Goal: Task Accomplishment & Management: Manage account settings

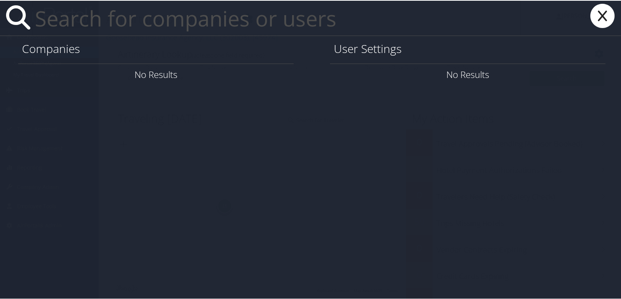
click at [99, 19] on input "text" at bounding box center [276, 17] width 489 height 35
paste input "[EMAIL_ADDRESS][DOMAIN_NAME]"
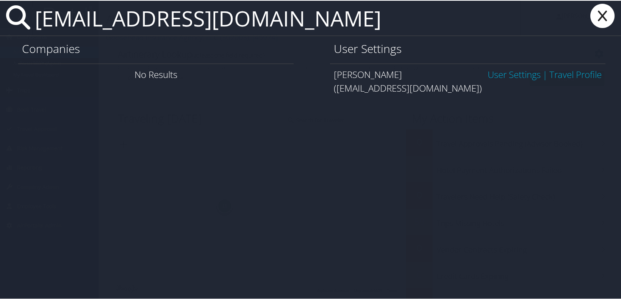
type input "bennereg@musc.edu"
click at [498, 76] on link "User Settings" at bounding box center [513, 73] width 53 height 12
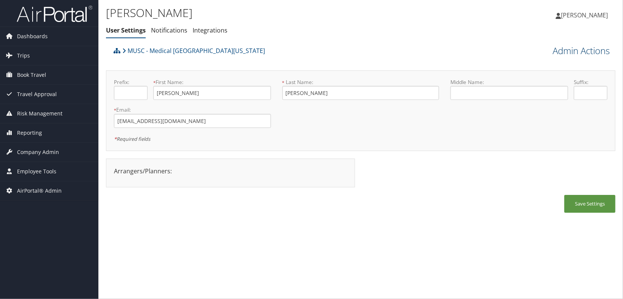
click at [575, 49] on link "Admin Actions" at bounding box center [581, 50] width 57 height 13
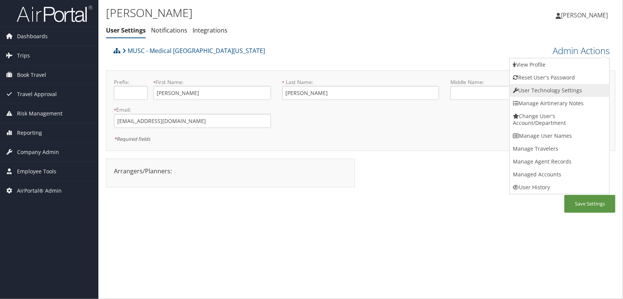
click at [560, 94] on link "User Technology Settings" at bounding box center [560, 90] width 100 height 13
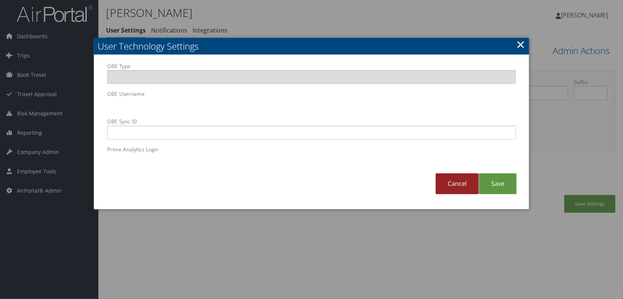
click at [462, 183] on link "Cancel" at bounding box center [457, 183] width 43 height 21
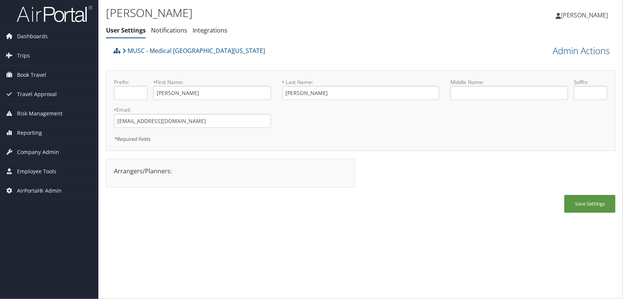
click at [359, 11] on h1 "[PERSON_NAME]" at bounding box center [276, 13] width 340 height 16
drag, startPoint x: 35, startPoint y: 265, endPoint x: 2, endPoint y: 225, distance: 52.5
click at [35, 265] on div "Dashboards AirPortal 360™ (Manager) AirPortal 360™ (Agent) My Travel Dashboard …" at bounding box center [311, 149] width 623 height 299
click at [47, 153] on span "Company Admin" at bounding box center [38, 152] width 42 height 19
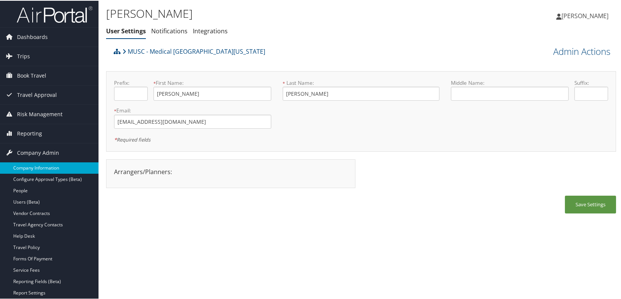
click at [44, 166] on link "Company Information" at bounding box center [49, 167] width 98 height 11
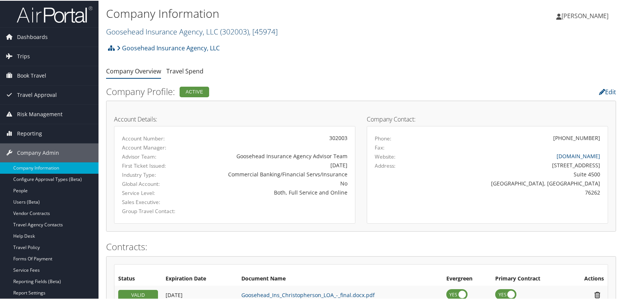
click at [153, 33] on link "Goosehead Insurance Agency, LLC ( 302003 ) , [ 45974 ]" at bounding box center [192, 31] width 172 height 10
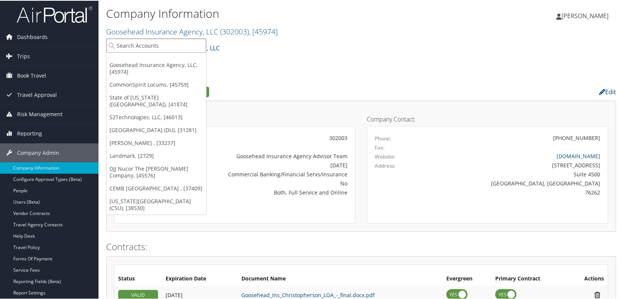
click at [147, 44] on input "search" at bounding box center [156, 45] width 100 height 14
type input "nice"
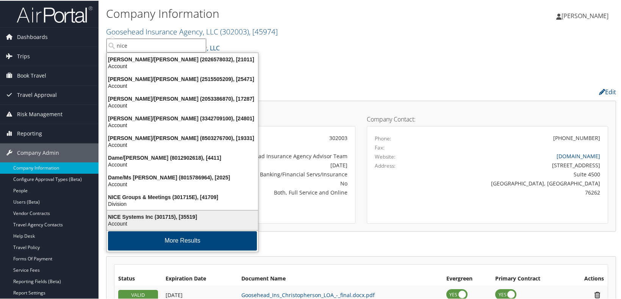
click at [170, 214] on div "NICE Systems Inc (301715), [35519]" at bounding box center [182, 216] width 160 height 7
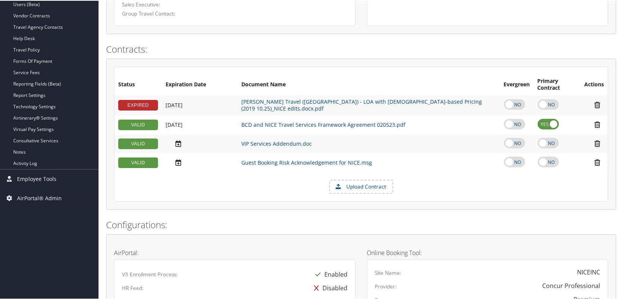
scroll to position [107, 0]
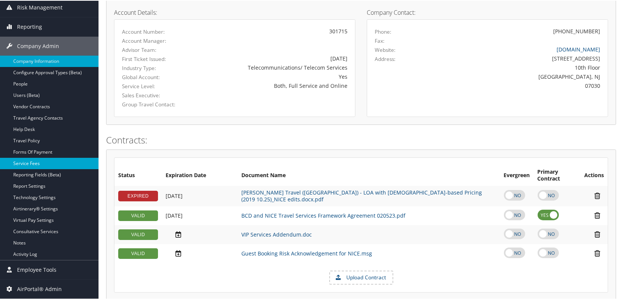
click at [36, 162] on link "Service Fees" at bounding box center [49, 162] width 98 height 11
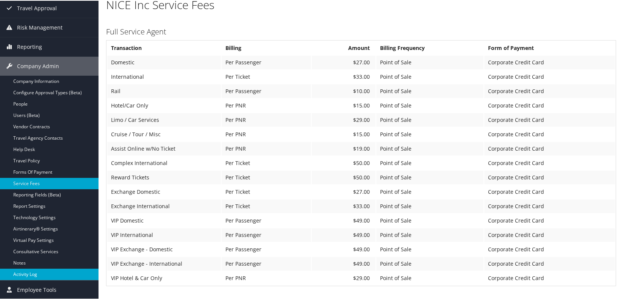
scroll to position [103, 0]
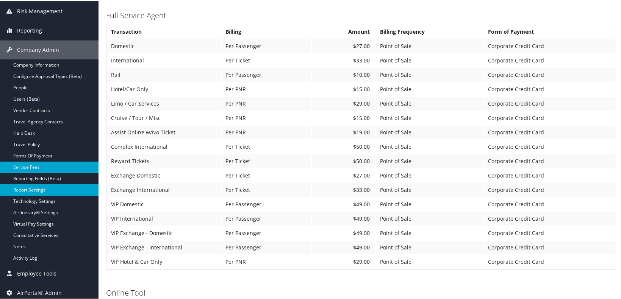
click at [32, 190] on link "Report Settings" at bounding box center [49, 189] width 98 height 11
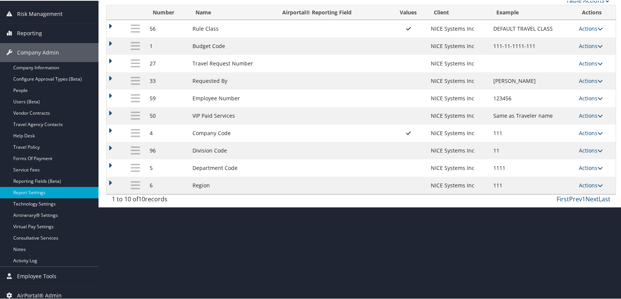
scroll to position [103, 0]
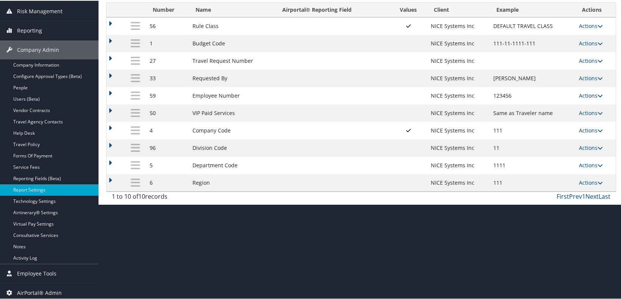
click at [579, 95] on link "Actions" at bounding box center [591, 94] width 24 height 7
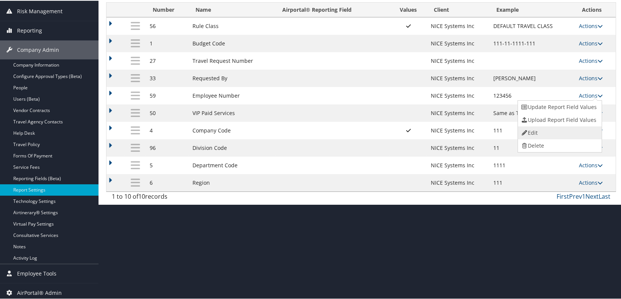
click at [558, 131] on link "Edit" at bounding box center [559, 132] width 82 height 13
select select "both"
select select "profiled"
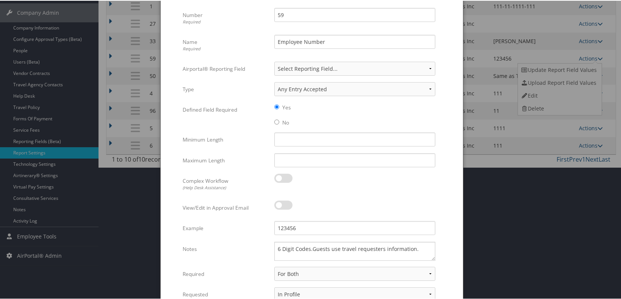
scroll to position [8, 0]
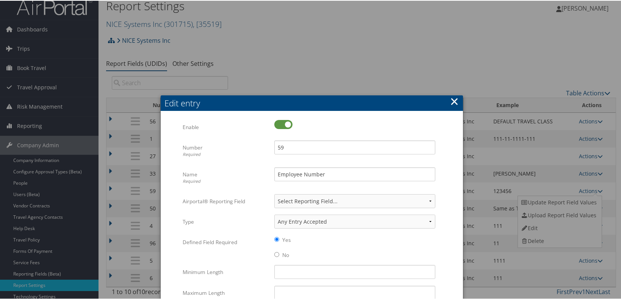
click at [456, 100] on button "×" at bounding box center [454, 100] width 9 height 15
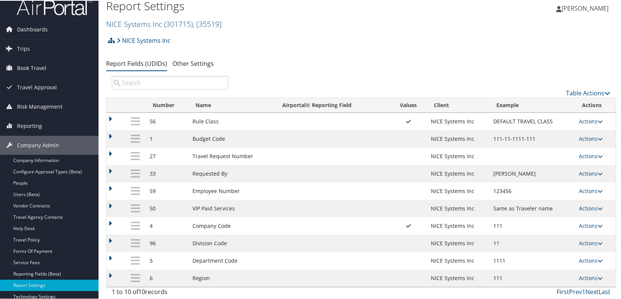
click at [293, 79] on div "Table Actions" at bounding box center [425, 86] width 382 height 22
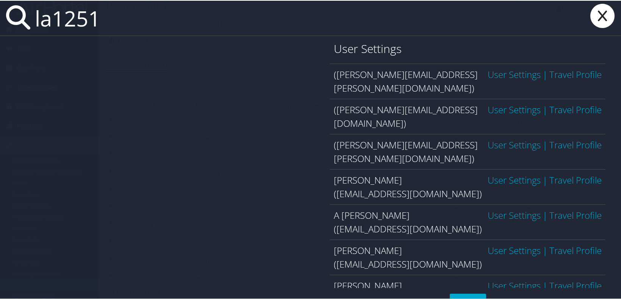
type input "la1251"
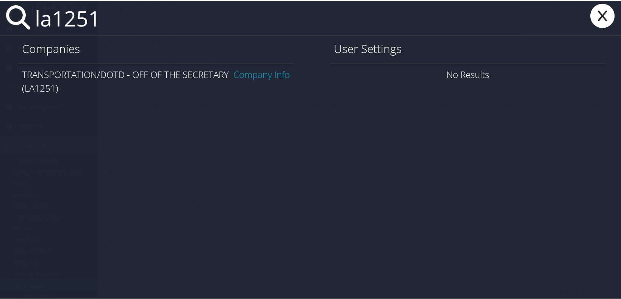
click at [254, 80] on link "Company Info" at bounding box center [261, 73] width 56 height 12
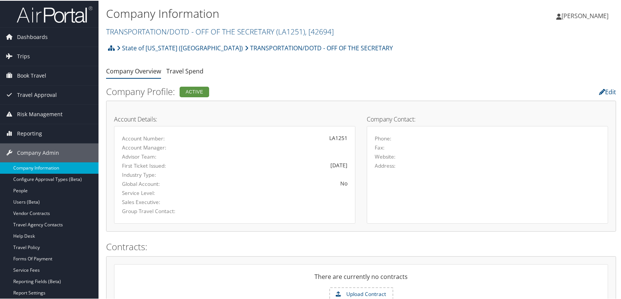
click at [45, 169] on link "Company Information" at bounding box center [49, 167] width 98 height 11
click at [159, 33] on link "TRANSPORTATION/DOTD - OFF OF THE SECRETARY ( LA1251 ) , [ 42694 ]" at bounding box center [220, 31] width 228 height 10
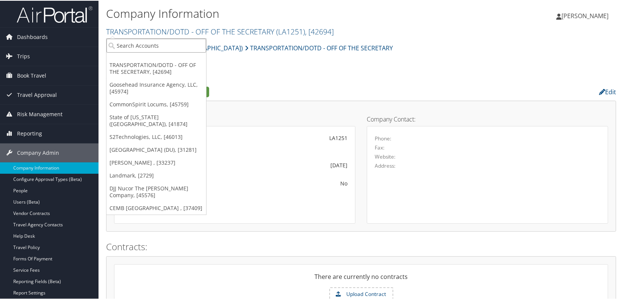
click at [148, 42] on input "search" at bounding box center [156, 45] width 100 height 14
type input "mplt"
click at [151, 58] on div "MPLT Healthcare (301920), [44601]" at bounding box center [163, 58] width 123 height 7
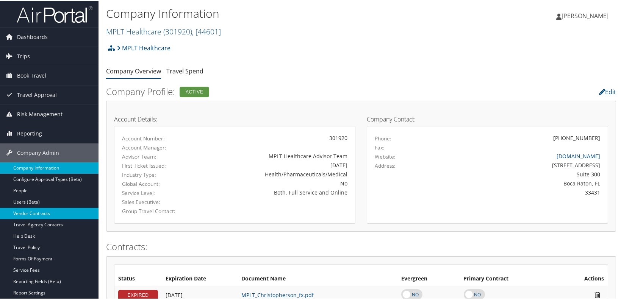
click at [47, 213] on link "Vendor Contracts" at bounding box center [49, 212] width 98 height 11
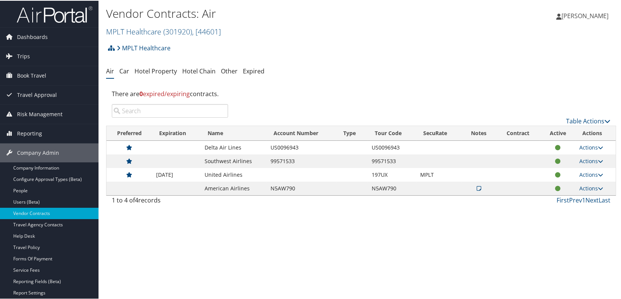
click at [169, 231] on div "Vendor Contracts: Air MPLT Healthcare ( 301920 ) , [ 44601 ] MPLT Healthcare TR…" at bounding box center [360, 149] width 525 height 299
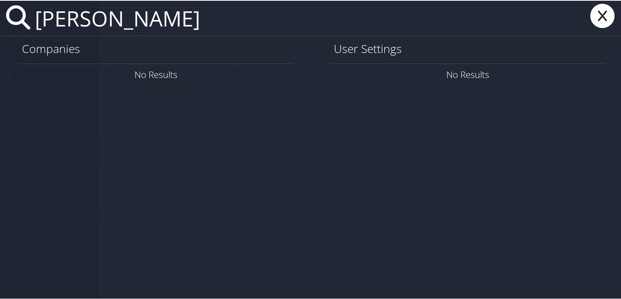
type input "kelli mayo"
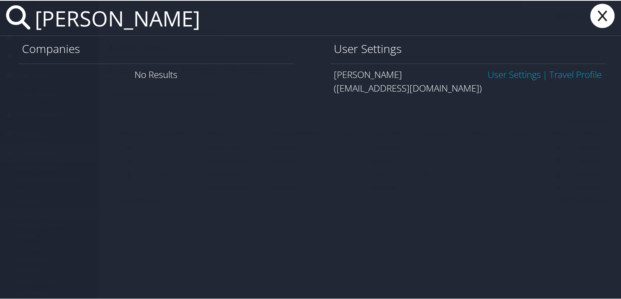
click at [503, 71] on link "User Settings" at bounding box center [513, 73] width 53 height 12
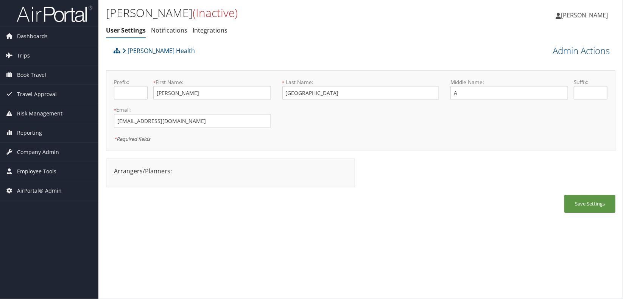
click at [209, 239] on div "[PERSON_NAME] (Inactive) User Settings Notifications Integrations User Settings…" at bounding box center [360, 149] width 525 height 299
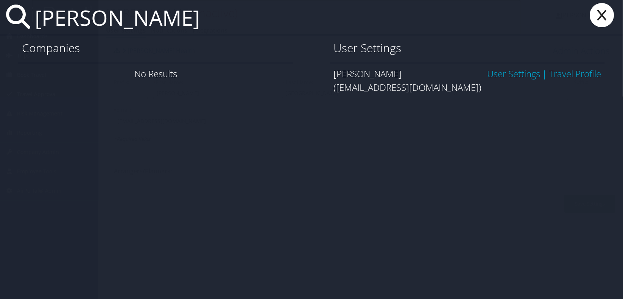
click at [176, 193] on div "[PERSON_NAME] Companies No Results User Settings [PERSON_NAME][GEOGRAPHIC_DATA]…" at bounding box center [311, 149] width 623 height 299
drag, startPoint x: 153, startPoint y: 20, endPoint x: 20, endPoint y: 19, distance: 132.5
click at [20, 19] on div "[PERSON_NAME]" at bounding box center [311, 17] width 623 height 35
paste input "[EMAIL_ADDRESS][DOMAIN_NAME]"
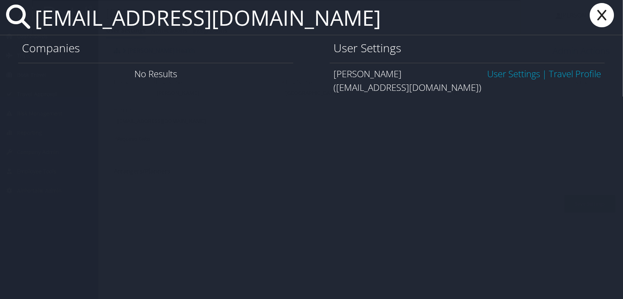
type input "[EMAIL_ADDRESS][DOMAIN_NAME]"
click at [516, 75] on link "User Settings" at bounding box center [513, 73] width 53 height 12
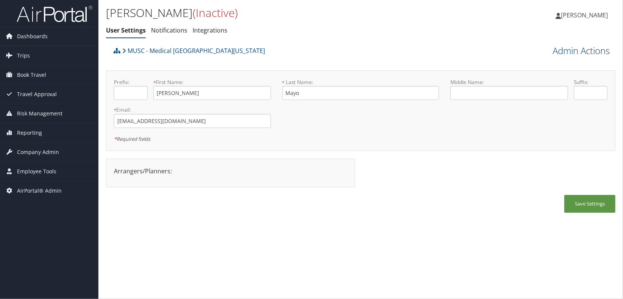
click at [564, 54] on link "Admin Actions" at bounding box center [581, 50] width 57 height 13
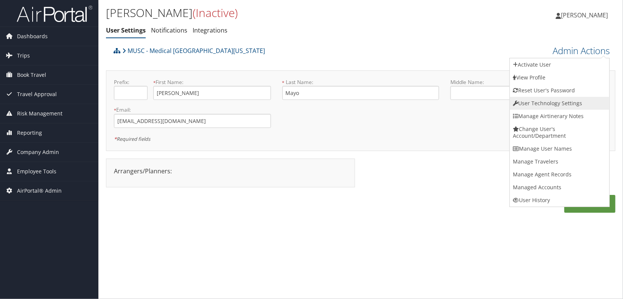
click at [552, 105] on link "User Technology Settings" at bounding box center [560, 103] width 100 height 13
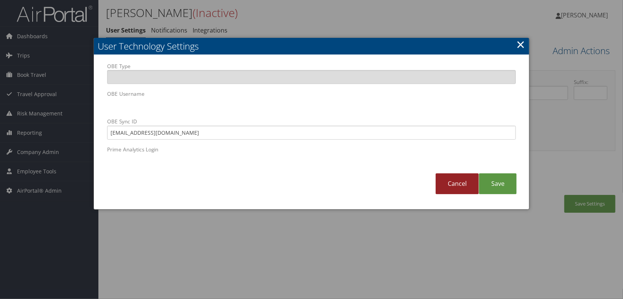
click at [461, 185] on link "Cancel" at bounding box center [457, 183] width 43 height 21
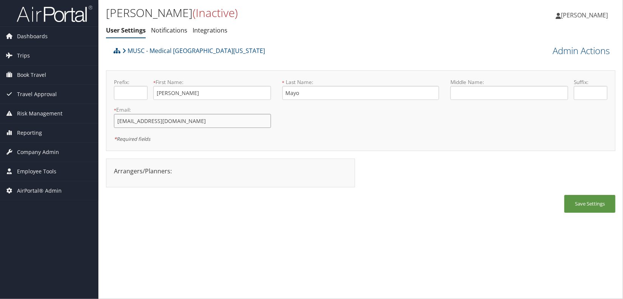
click at [171, 122] on input "mayo@musc.edu" at bounding box center [192, 121] width 157 height 14
type input "mayo@musc.edu.old"
click at [584, 202] on button "Save Settings" at bounding box center [590, 204] width 51 height 18
click at [569, 49] on link "Admin Actions" at bounding box center [581, 50] width 57 height 13
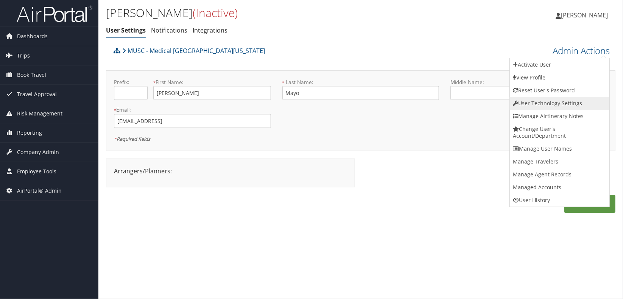
click at [545, 102] on link "User Technology Settings" at bounding box center [560, 103] width 100 height 13
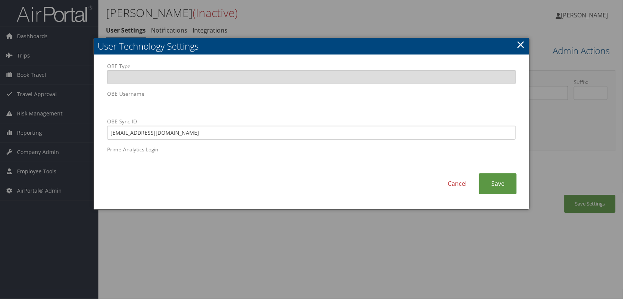
click at [78, 106] on body "Menu Dashboards ► AirPortal 360™ (Manager) AirPortal 360™ (Agent) My Travel Das…" at bounding box center [311, 149] width 623 height 299
click at [274, 64] on label "OBE Type" at bounding box center [311, 73] width 409 height 22
click at [274, 70] on input "OBE Type" at bounding box center [311, 77] width 409 height 14
drag, startPoint x: 171, startPoint y: 129, endPoint x: 89, endPoint y: 135, distance: 82.7
click at [89, 135] on body "Menu Dashboards ► AirPortal 360™ (Manager) AirPortal 360™ (Agent) My Travel Das…" at bounding box center [311, 149] width 623 height 299
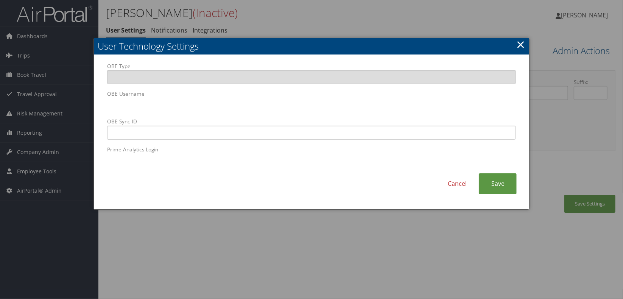
click at [197, 187] on div "Cancel Save" at bounding box center [311, 187] width 420 height 28
click at [500, 182] on link "Save" at bounding box center [498, 183] width 38 height 21
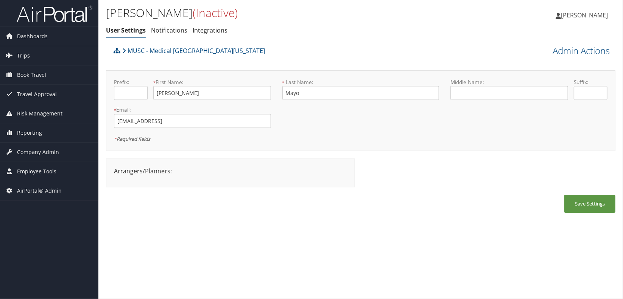
click at [390, 237] on div "Zora Mayo (Inactive) User Settings Notifications Integrations User Settings Not…" at bounding box center [360, 149] width 525 height 299
click at [582, 207] on button "Save Settings" at bounding box center [590, 204] width 51 height 18
click at [200, 237] on div "Zora Mayo (Inactive) User Settings Notifications Integrations User Settings Not…" at bounding box center [360, 149] width 525 height 299
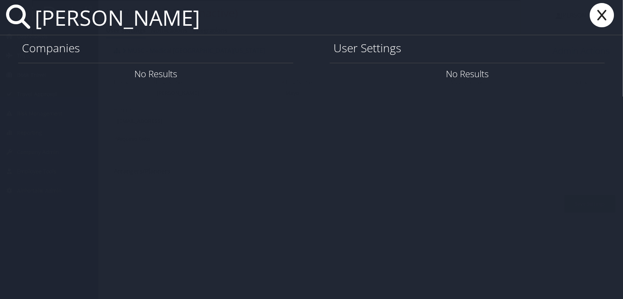
drag, startPoint x: 144, startPoint y: 26, endPoint x: 17, endPoint y: 24, distance: 126.5
click at [17, 24] on div "katie hill" at bounding box center [311, 17] width 623 height 35
paste input "[EMAIL_ADDRESS][DOMAIN_NAME]"
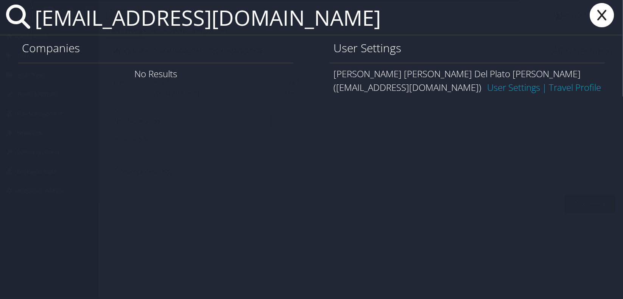
type input "[EMAIL_ADDRESS][DOMAIN_NAME]"
click at [509, 81] on link "User Settings" at bounding box center [513, 87] width 53 height 12
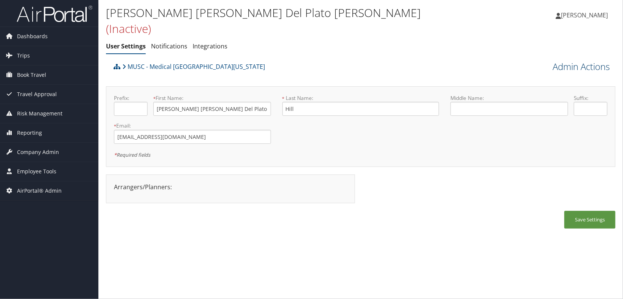
click at [581, 60] on link "Admin Actions" at bounding box center [581, 66] width 57 height 13
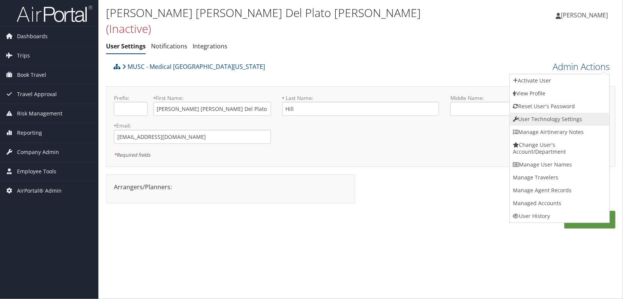
click at [555, 113] on link "User Technology Settings" at bounding box center [560, 119] width 100 height 13
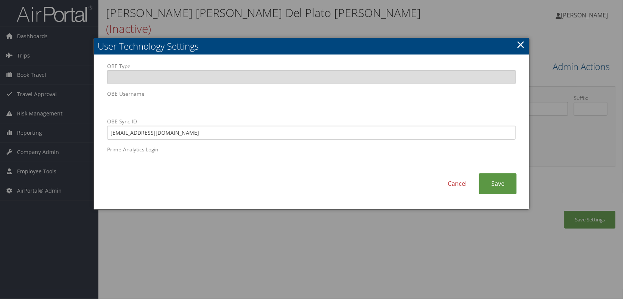
click at [95, 108] on div "OBE Type OBE Username OBE Sync ID [EMAIL_ADDRESS][DOMAIN_NAME] Prime Analytics …" at bounding box center [311, 132] width 435 height 154
click at [192, 79] on input "OBE Type" at bounding box center [311, 77] width 409 height 14
drag, startPoint x: 178, startPoint y: 135, endPoint x: 101, endPoint y: 131, distance: 76.6
click at [101, 131] on div "OBE Type OBE Username OBE Sync ID [EMAIL_ADDRESS][DOMAIN_NAME] Prime Analytics …" at bounding box center [311, 117] width 420 height 111
click at [174, 183] on div "Cancel Save" at bounding box center [311, 187] width 420 height 28
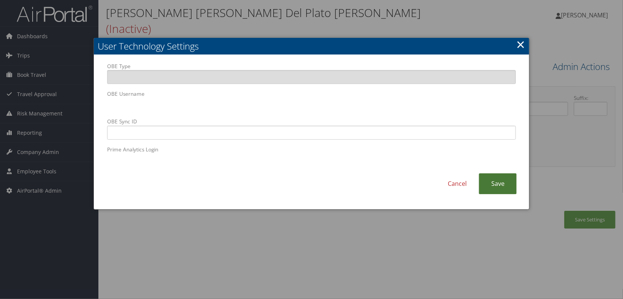
click at [495, 192] on link "Save" at bounding box center [498, 183] width 38 height 21
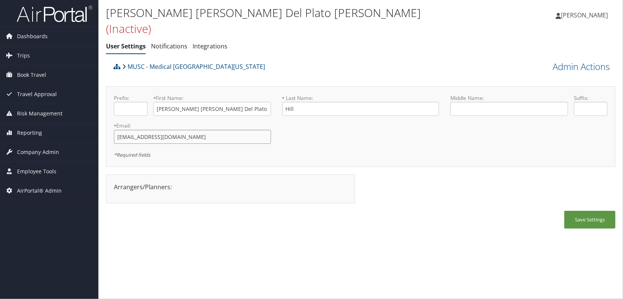
drag, startPoint x: 170, startPoint y: 122, endPoint x: 111, endPoint y: 123, distance: 58.7
click at [111, 123] on div "* Email: hillka@musc.edu This field is required" at bounding box center [192, 136] width 169 height 28
click at [284, 235] on div "Karoline Marie Del Plato Hill (Inactive) User Settings Notifications Integratio…" at bounding box center [360, 149] width 525 height 299
click at [163, 130] on input "hillka@musc.edu" at bounding box center [192, 137] width 157 height 14
click at [565, 60] on link "Admin Actions" at bounding box center [581, 66] width 57 height 13
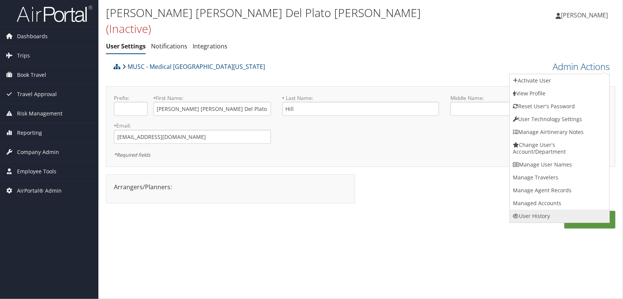
click at [543, 210] on link "User History" at bounding box center [560, 216] width 100 height 13
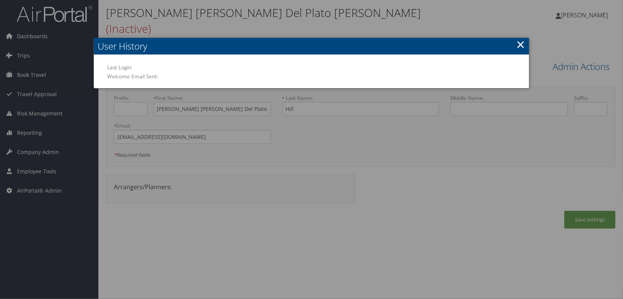
click at [523, 44] on link "×" at bounding box center [520, 44] width 9 height 15
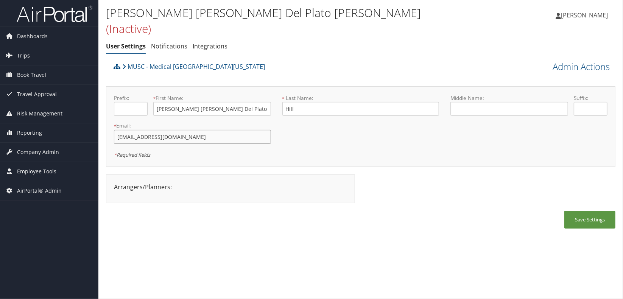
click at [186, 130] on input "hillka@musc.edu" at bounding box center [192, 137] width 157 height 14
type input "hillka@musc.edu.old"
click at [569, 211] on button "Save Settings" at bounding box center [590, 220] width 51 height 18
click at [225, 223] on div "Karoline Marie Del Plato Hill (Inactive) User Settings Notifications Integratio…" at bounding box center [360, 149] width 525 height 299
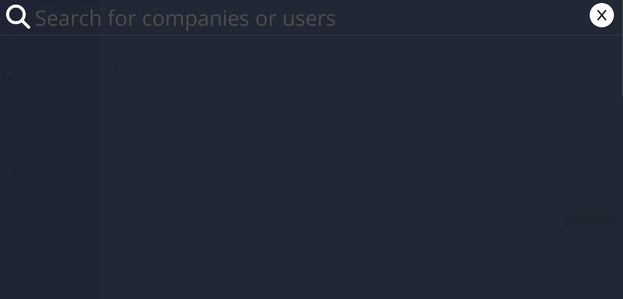
paste input "burkeg@musc.edu"
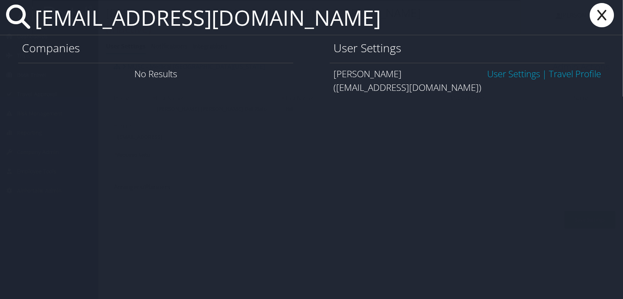
type input "burkeg@musc.edu"
click at [520, 78] on link "User Settings" at bounding box center [513, 73] width 53 height 12
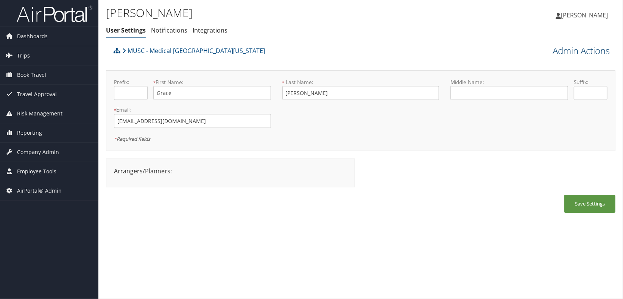
click at [601, 53] on link "Admin Actions" at bounding box center [581, 50] width 57 height 13
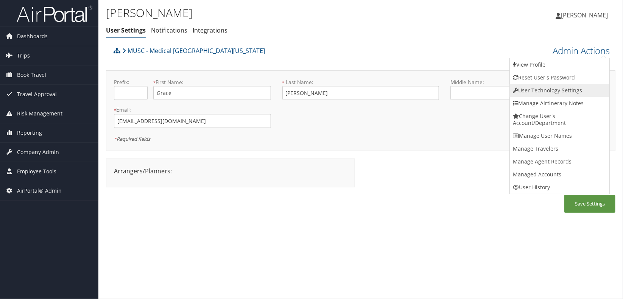
click at [549, 87] on link "User Technology Settings" at bounding box center [560, 90] width 100 height 13
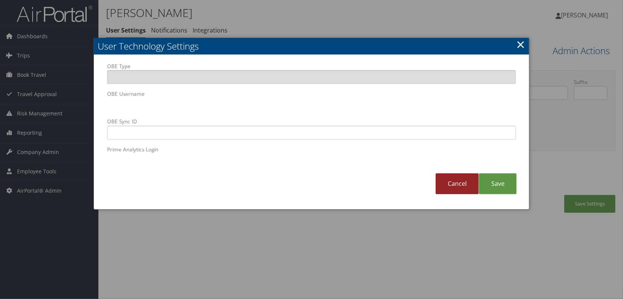
click at [467, 186] on link "Cancel" at bounding box center [457, 183] width 43 height 21
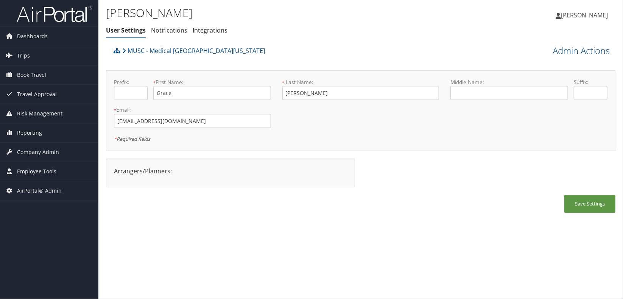
click at [174, 227] on div "Grace Burke User Settings Notifications Integrations User Settings Notification…" at bounding box center [360, 149] width 525 height 299
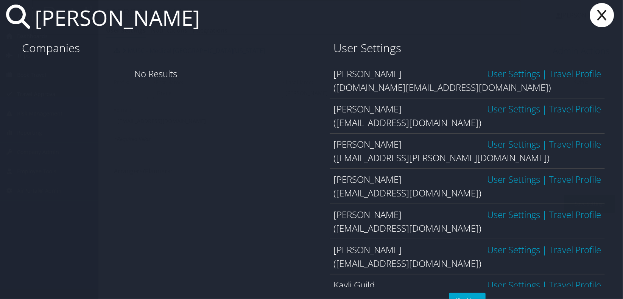
type input "kayli henk"
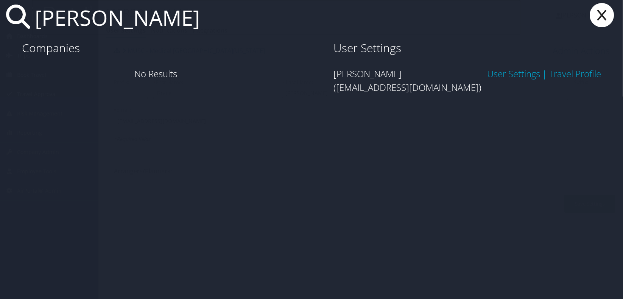
click at [520, 76] on link "User Settings" at bounding box center [513, 73] width 53 height 12
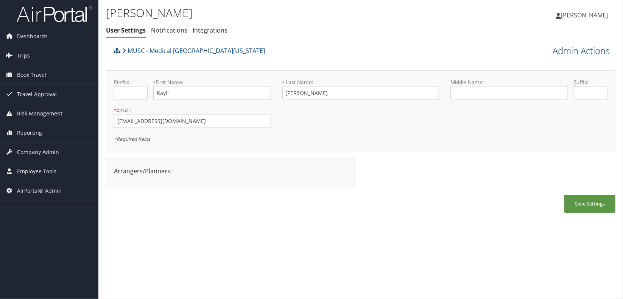
click at [559, 54] on link "Admin Actions" at bounding box center [581, 50] width 57 height 13
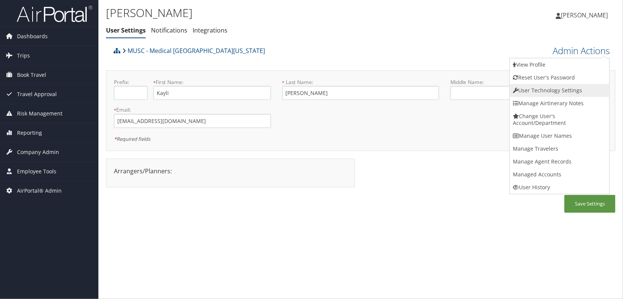
click at [551, 95] on link "User Technology Settings" at bounding box center [560, 90] width 100 height 13
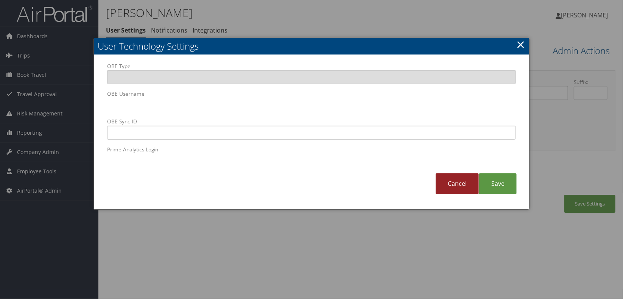
click at [451, 185] on link "Cancel" at bounding box center [457, 183] width 43 height 21
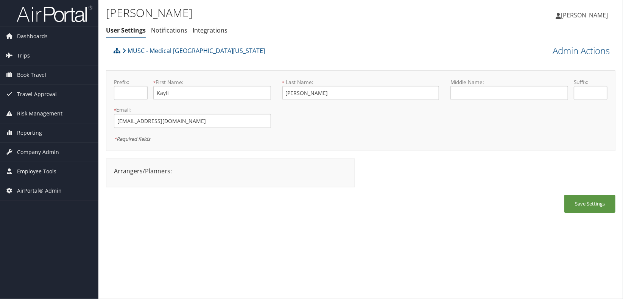
click at [451, 262] on div "[PERSON_NAME] User Settings Notifications Integrations User Settings Notificati…" at bounding box center [360, 149] width 525 height 299
click at [590, 47] on link "Admin Actions" at bounding box center [581, 50] width 57 height 13
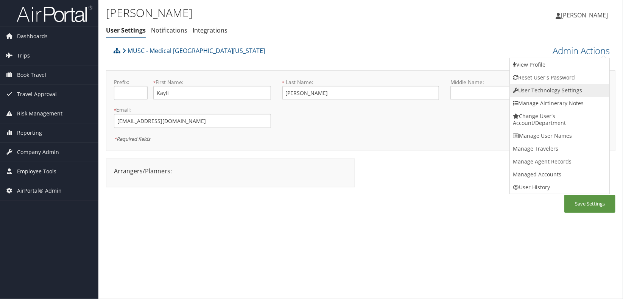
click at [552, 87] on link "User Technology Settings" at bounding box center [560, 90] width 100 height 13
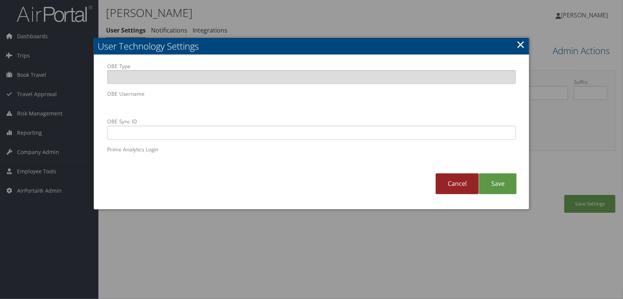
click at [451, 186] on link "Cancel" at bounding box center [457, 183] width 43 height 21
